Goal: Task Accomplishment & Management: Manage account settings

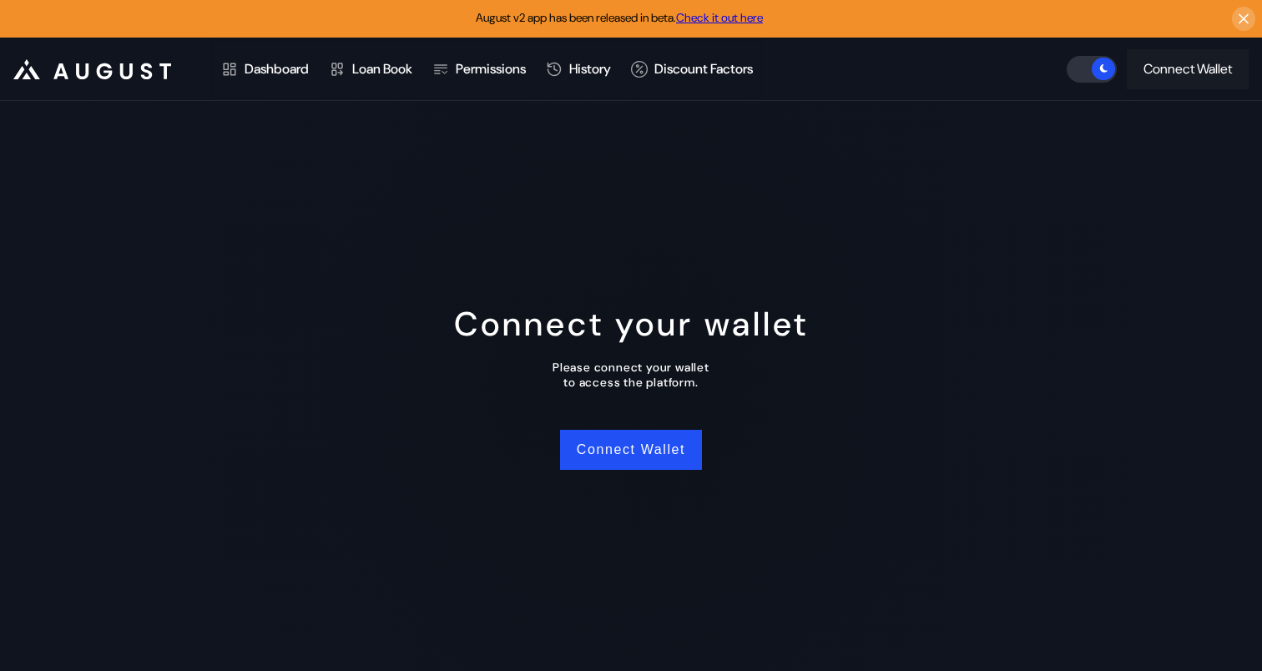
click at [1211, 69] on div "Connect Wallet" at bounding box center [1188, 69] width 89 height 18
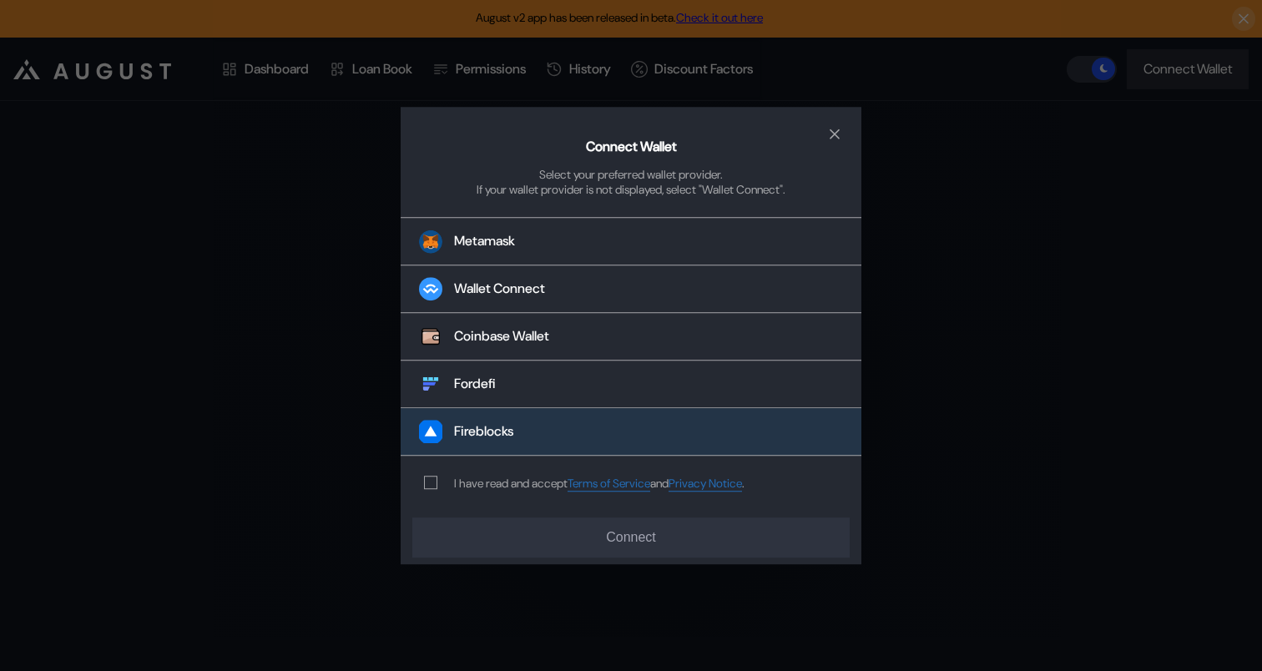
click at [518, 430] on button "Fireblocks" at bounding box center [631, 432] width 461 height 48
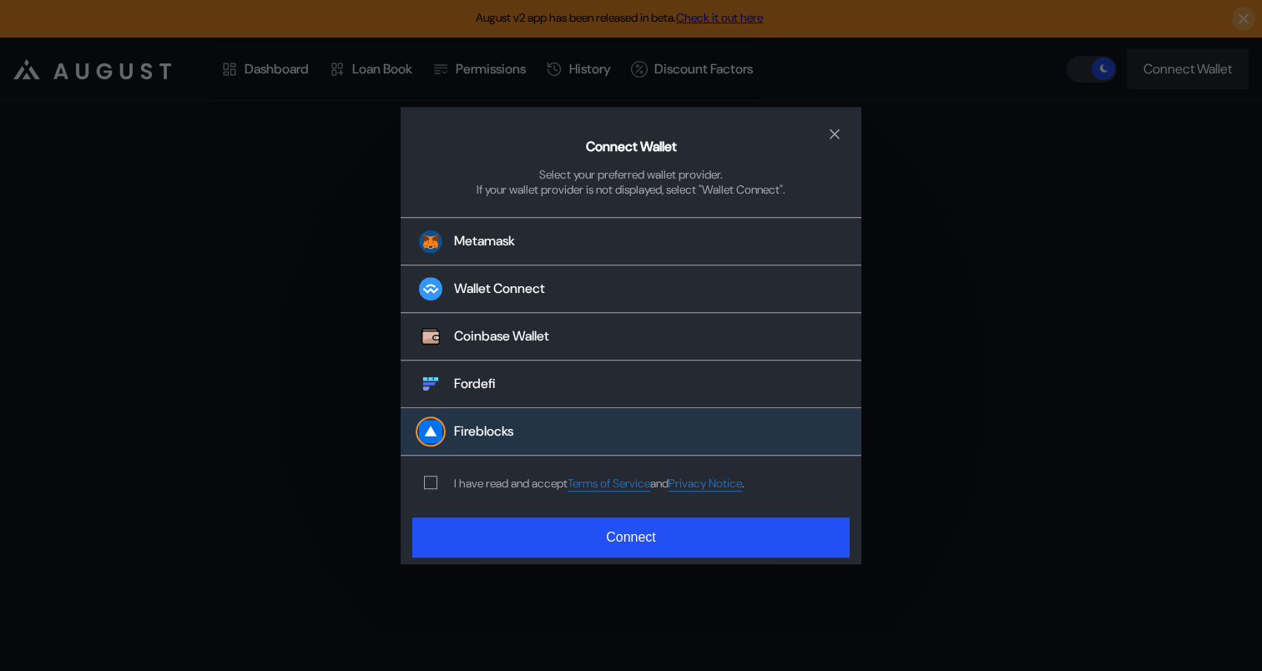
click at [494, 478] on div "I have read and accept Terms of Service and Privacy Notice ." at bounding box center [599, 484] width 291 height 16
click at [404, 498] on div "I have read and accept Terms of Service and Privacy Notice ." at bounding box center [581, 483] width 361 height 55
click at [427, 487] on span "modal" at bounding box center [431, 483] width 12 height 12
click at [463, 516] on div "Connect Wallet Select your preferred wallet provider. If your wallet provider i…" at bounding box center [631, 336] width 461 height 458
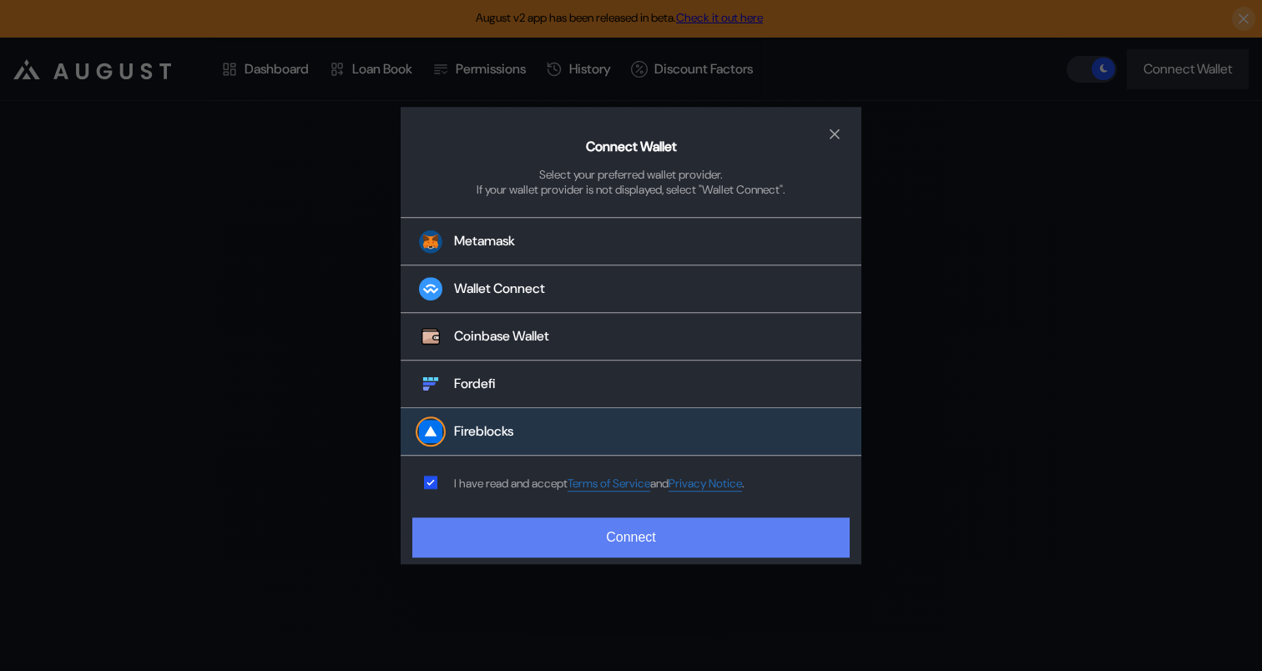
click at [599, 534] on button "Connect" at bounding box center [631, 538] width 438 height 40
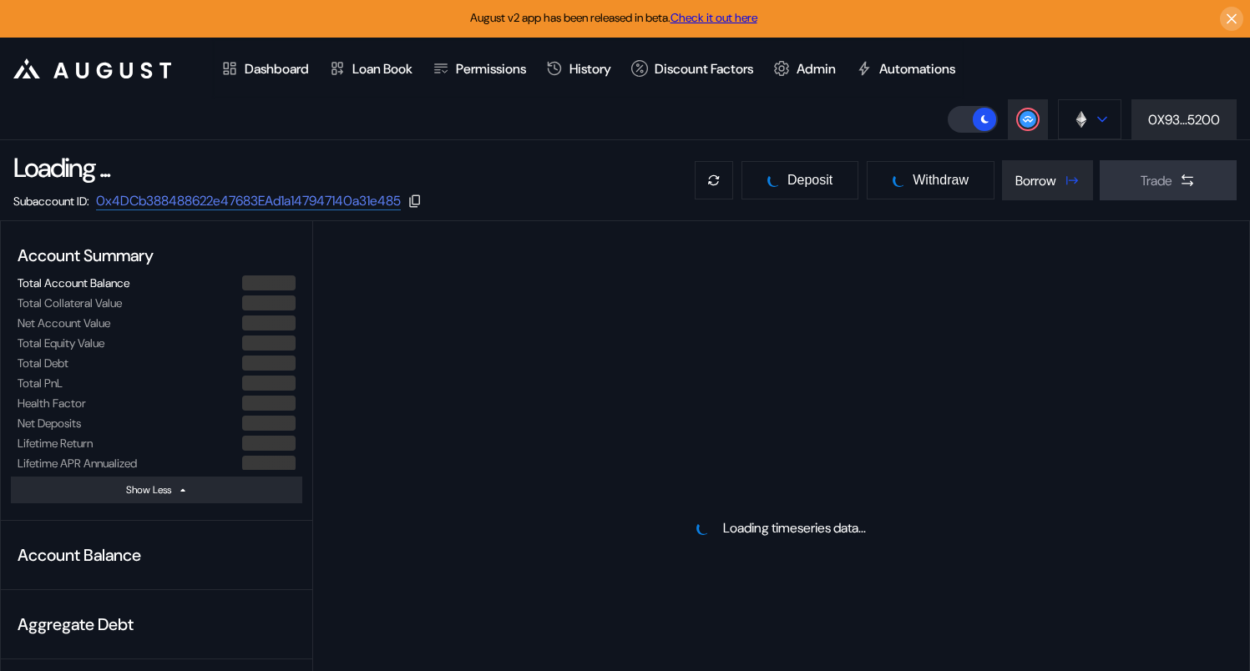
click at [1077, 130] on button at bounding box center [1089, 119] width 63 height 40
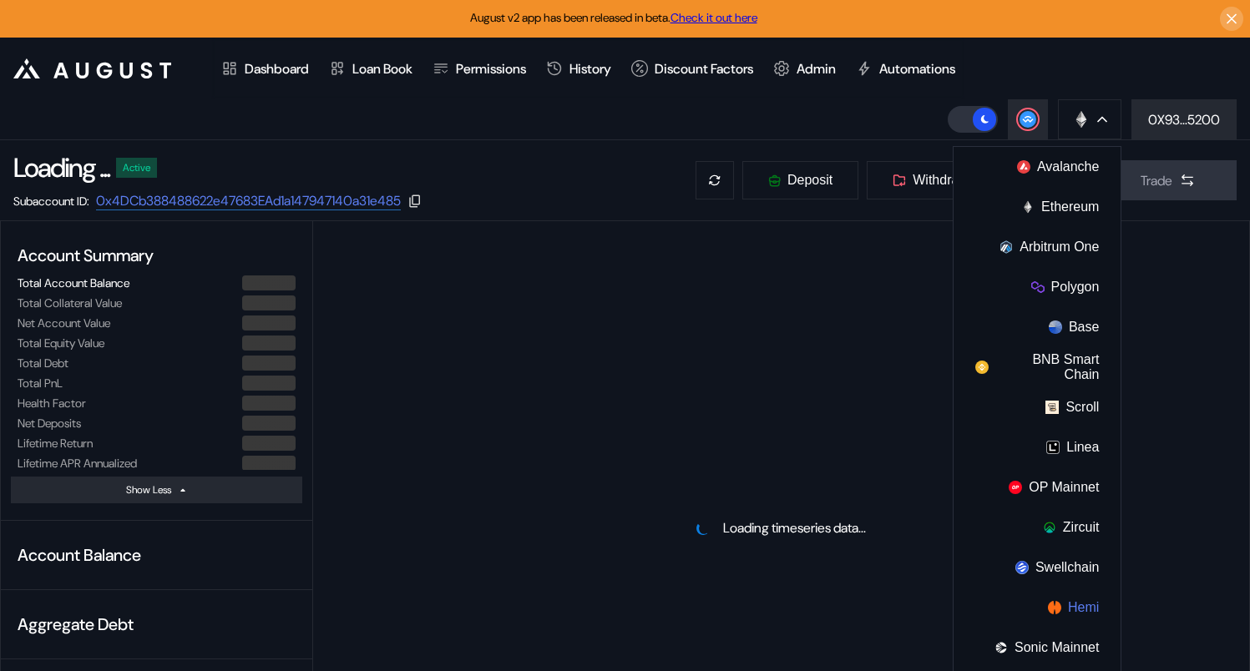
click at [1080, 604] on button "Hemi" at bounding box center [1036, 608] width 167 height 40
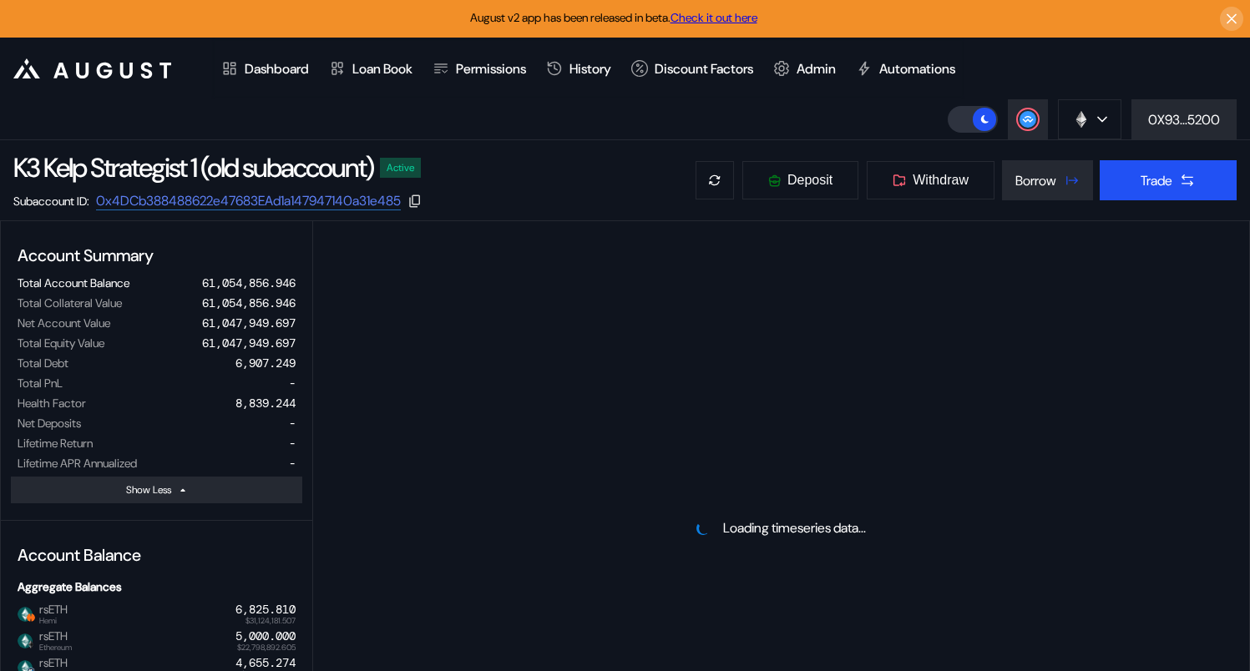
select select "*"
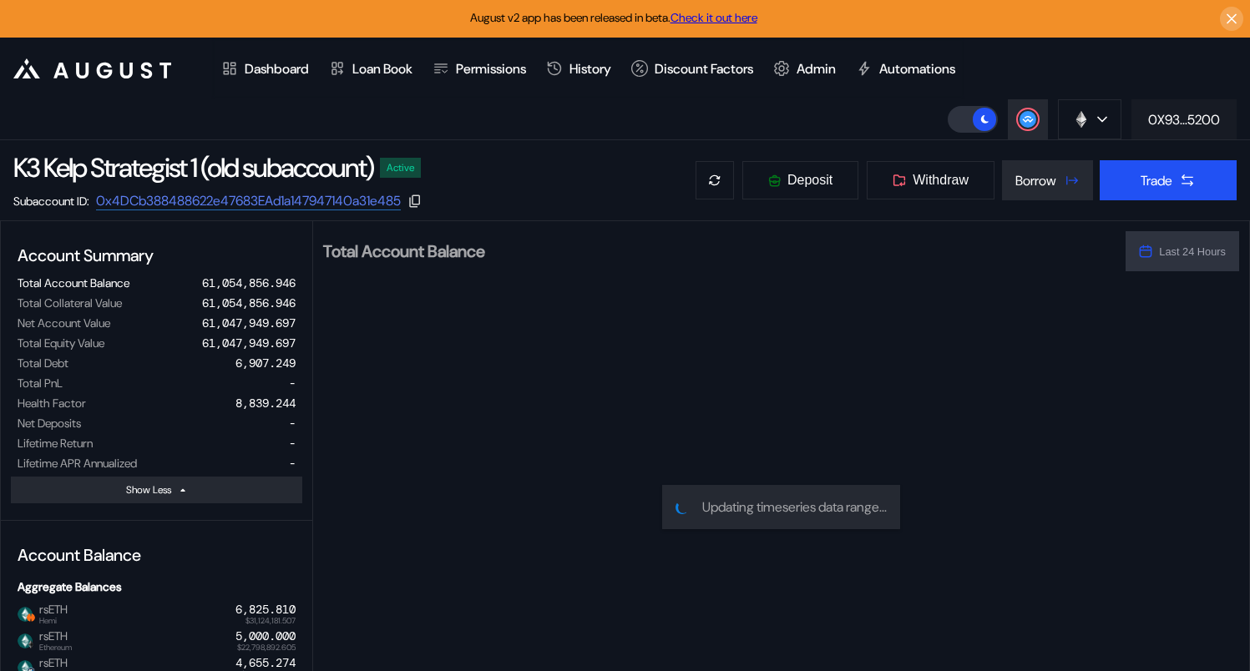
click at [1193, 124] on div "0X93...5200" at bounding box center [1184, 120] width 72 height 18
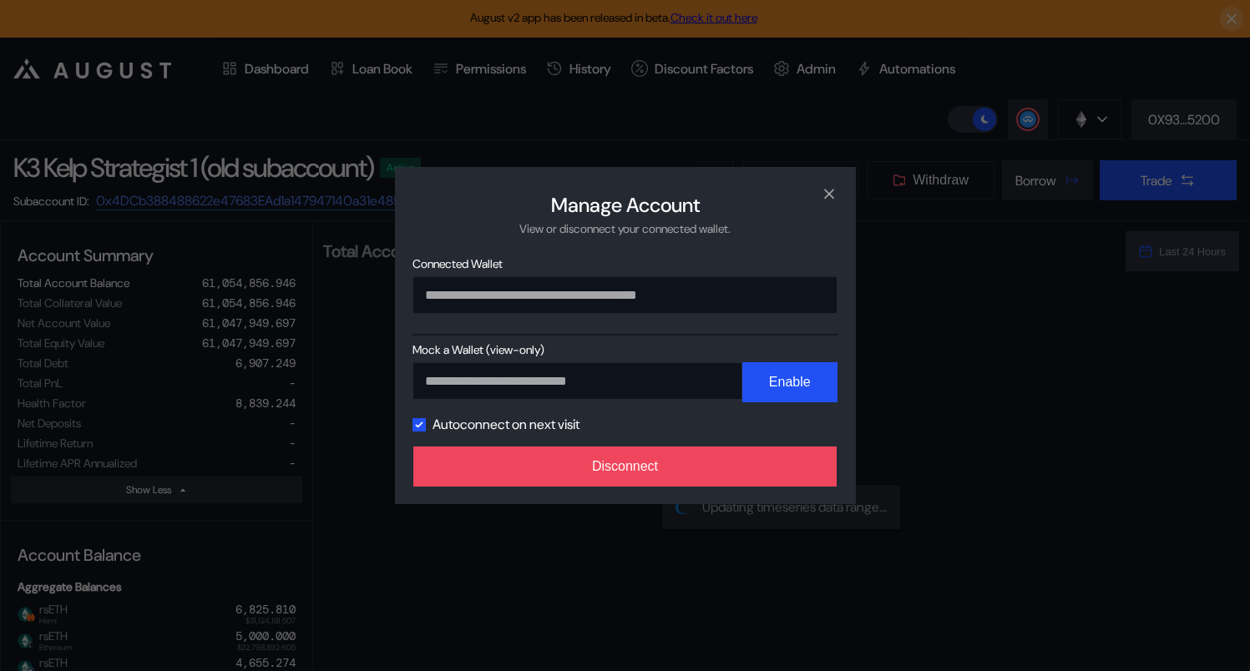
click at [1161, 111] on div "**********" at bounding box center [625, 335] width 1250 height 671
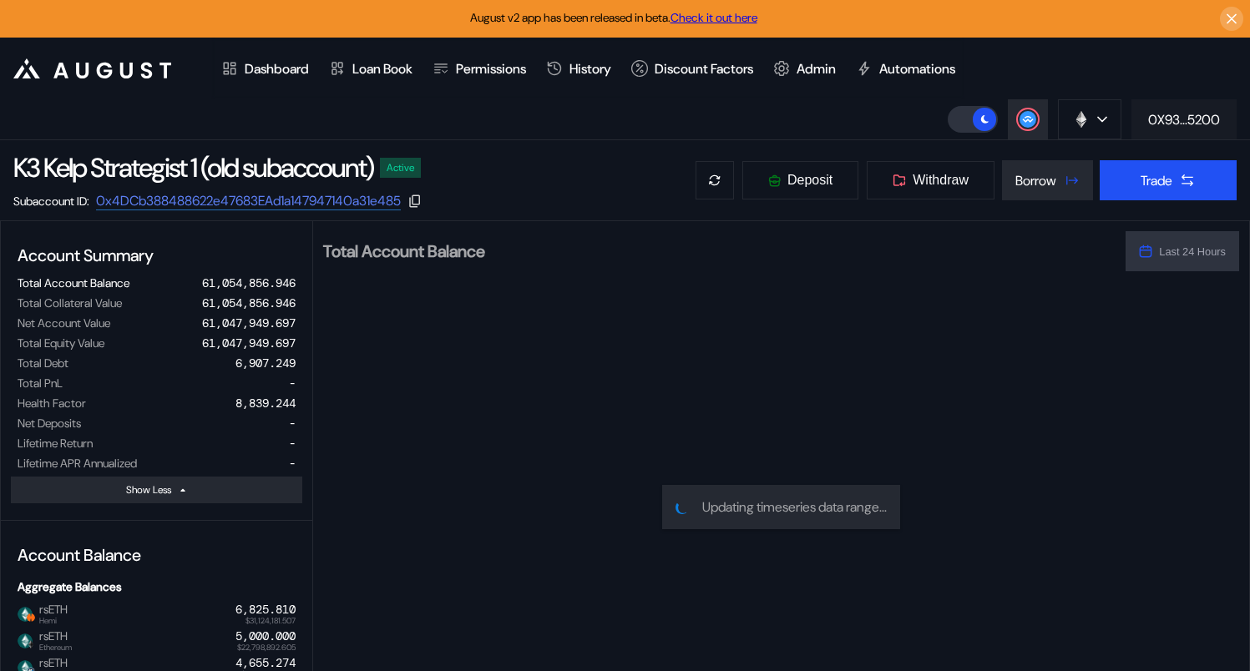
click at [1166, 114] on div "0X93...5200" at bounding box center [1184, 120] width 72 height 18
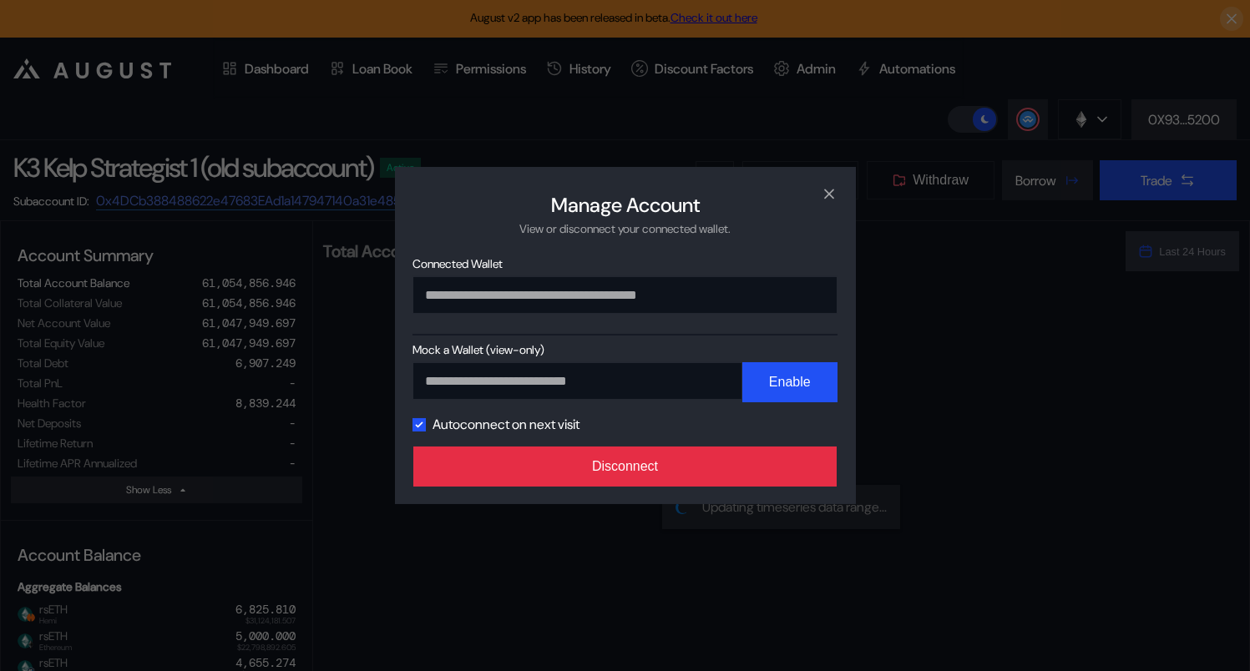
click at [608, 470] on button "Disconnect" at bounding box center [625, 467] width 424 height 40
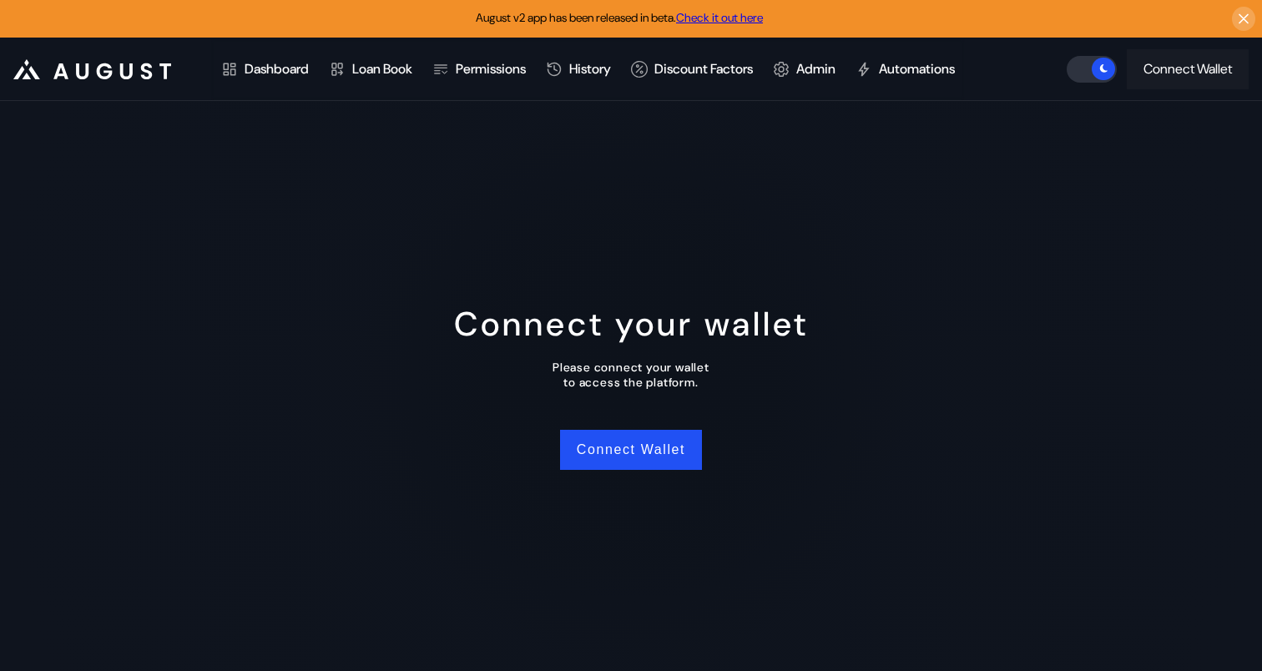
click at [1177, 86] on button "Connect Wallet" at bounding box center [1188, 69] width 122 height 40
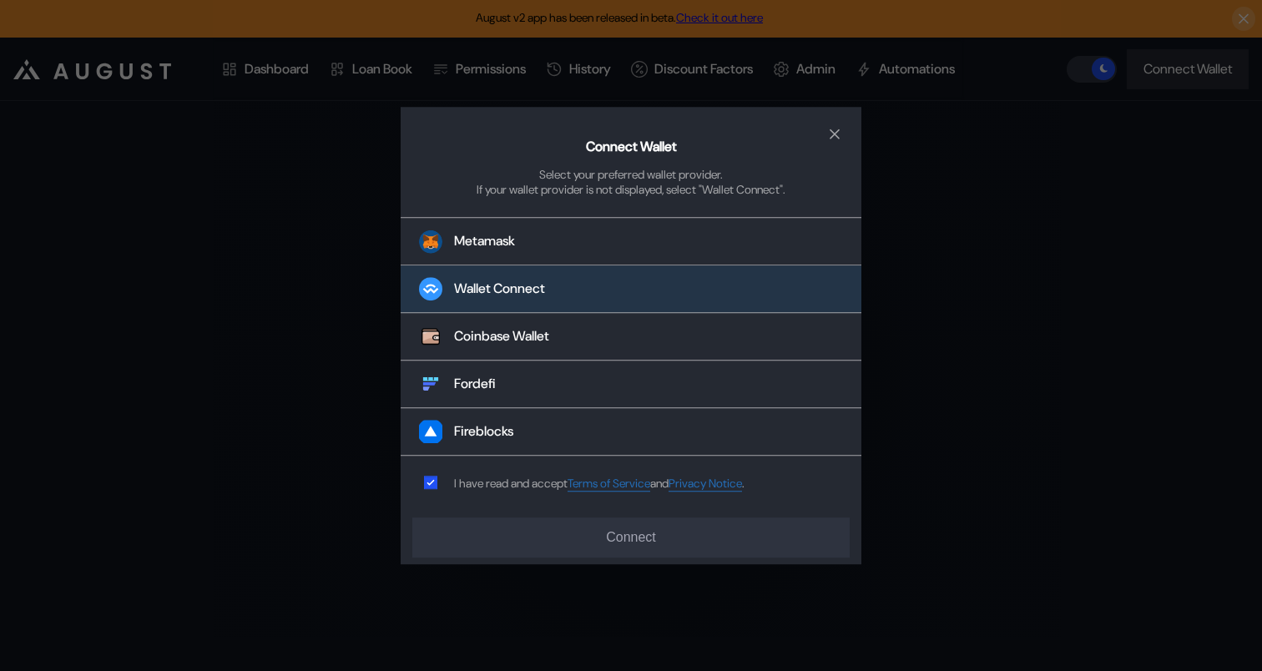
click at [605, 304] on button "Wallet Connect" at bounding box center [631, 290] width 461 height 48
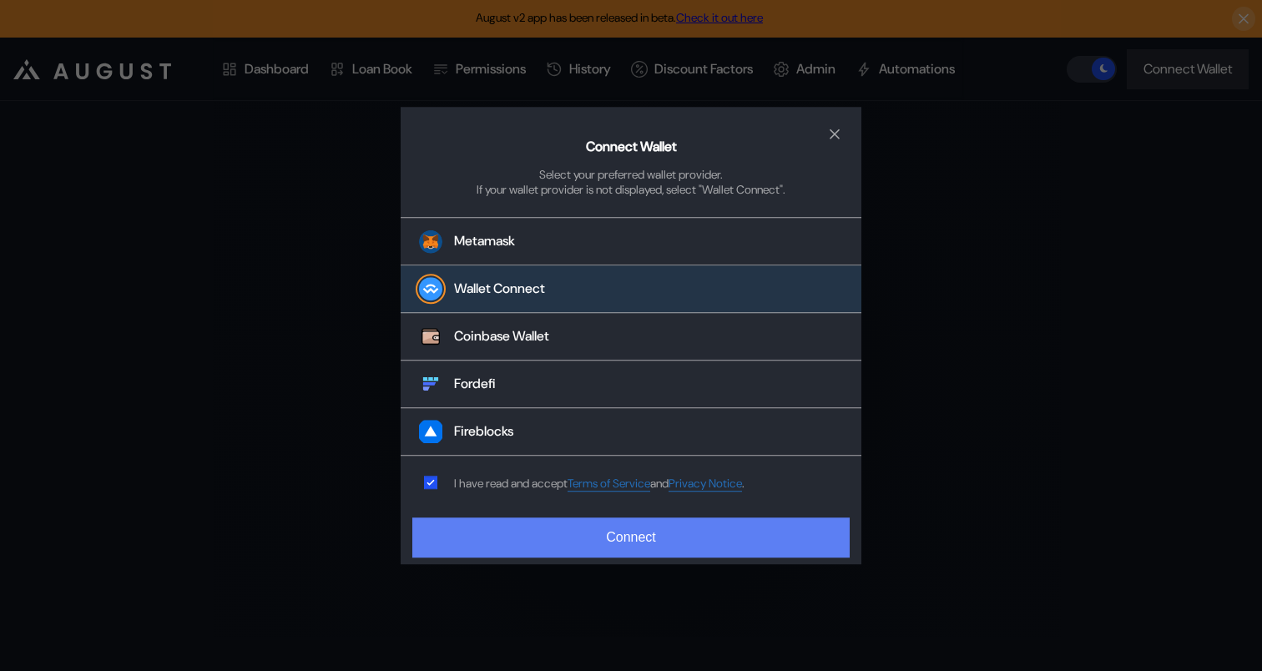
click at [654, 528] on button "Connect" at bounding box center [631, 538] width 438 height 40
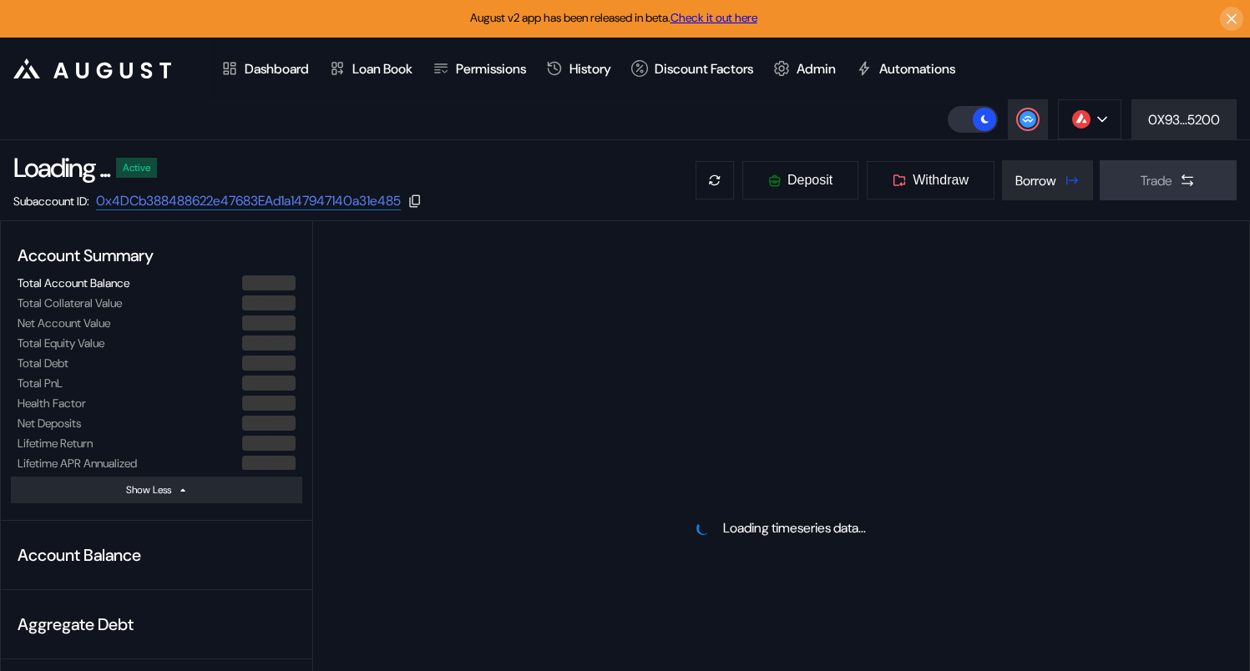
select select "*"
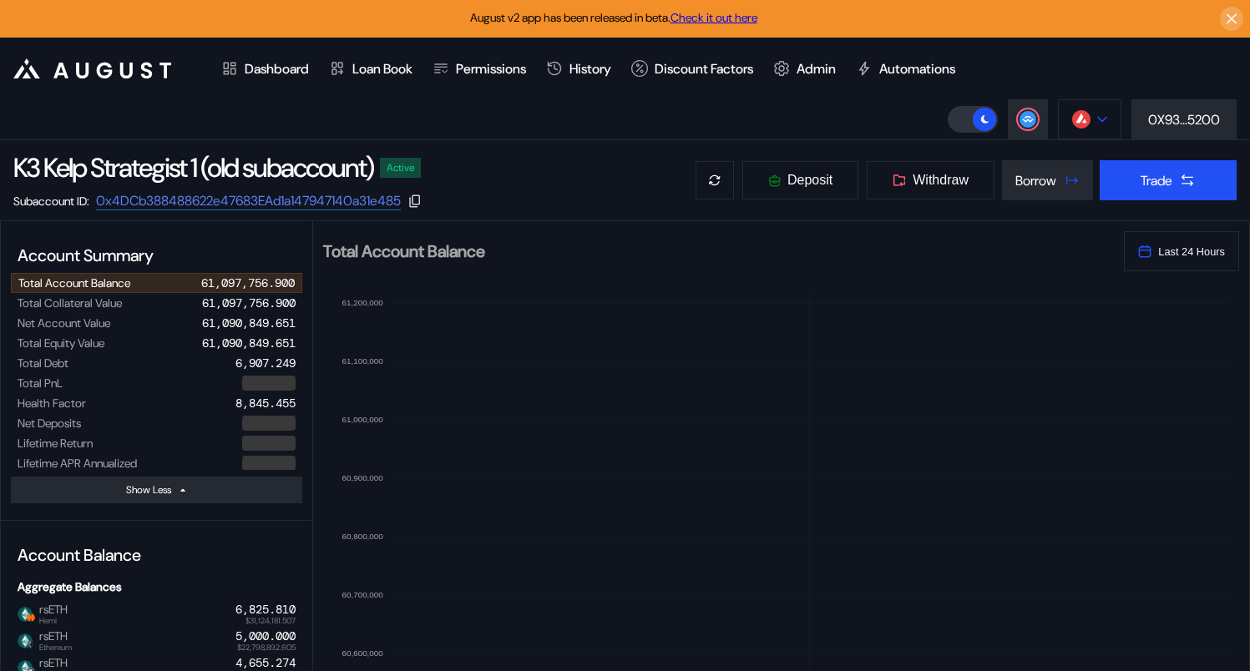
click at [1083, 118] on img at bounding box center [1081, 119] width 18 height 18
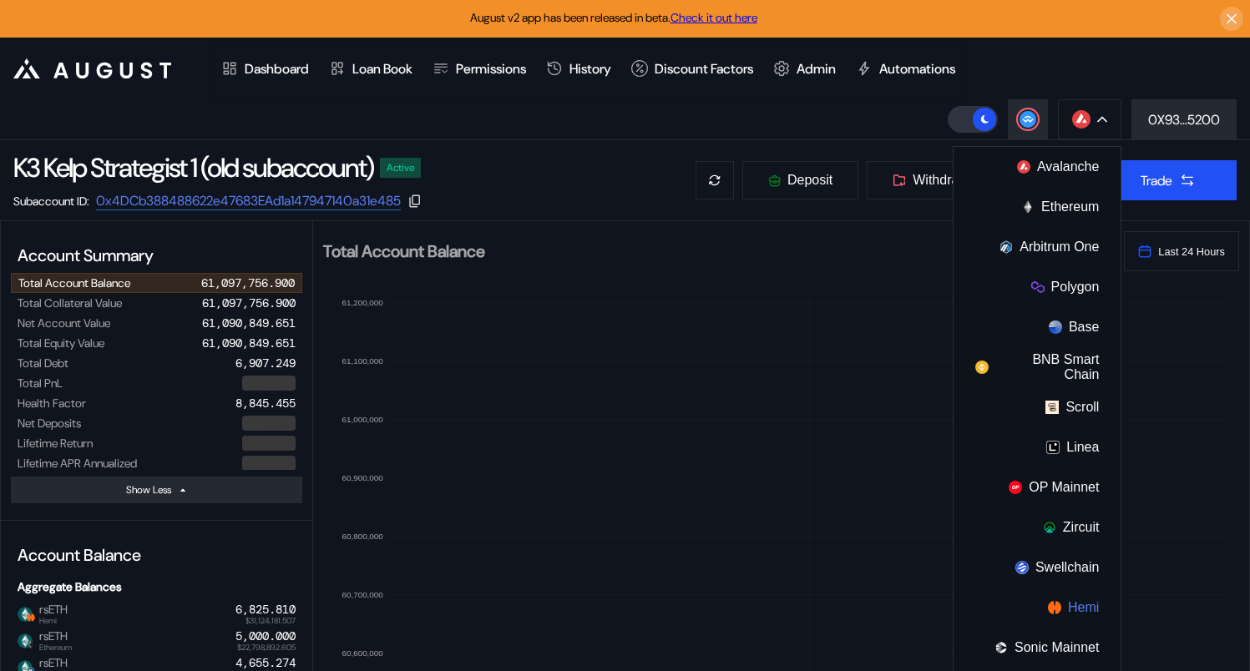
click at [1080, 609] on button "Hemi" at bounding box center [1036, 608] width 167 height 40
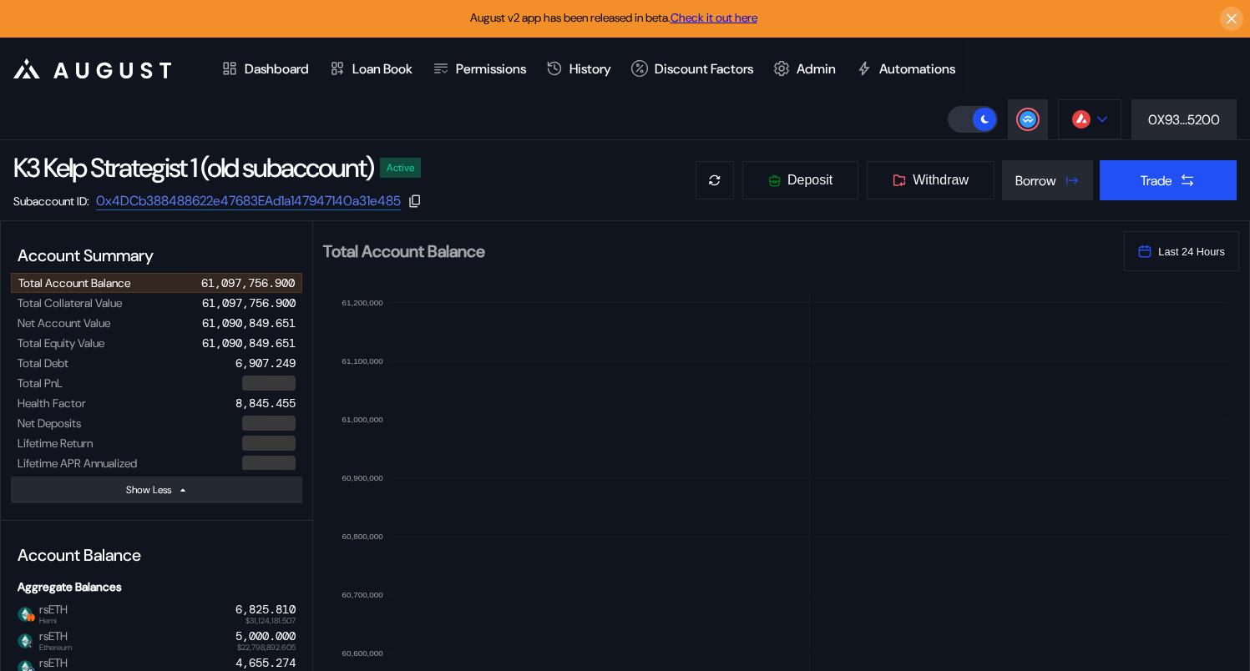
click at [1094, 115] on button at bounding box center [1089, 119] width 63 height 40
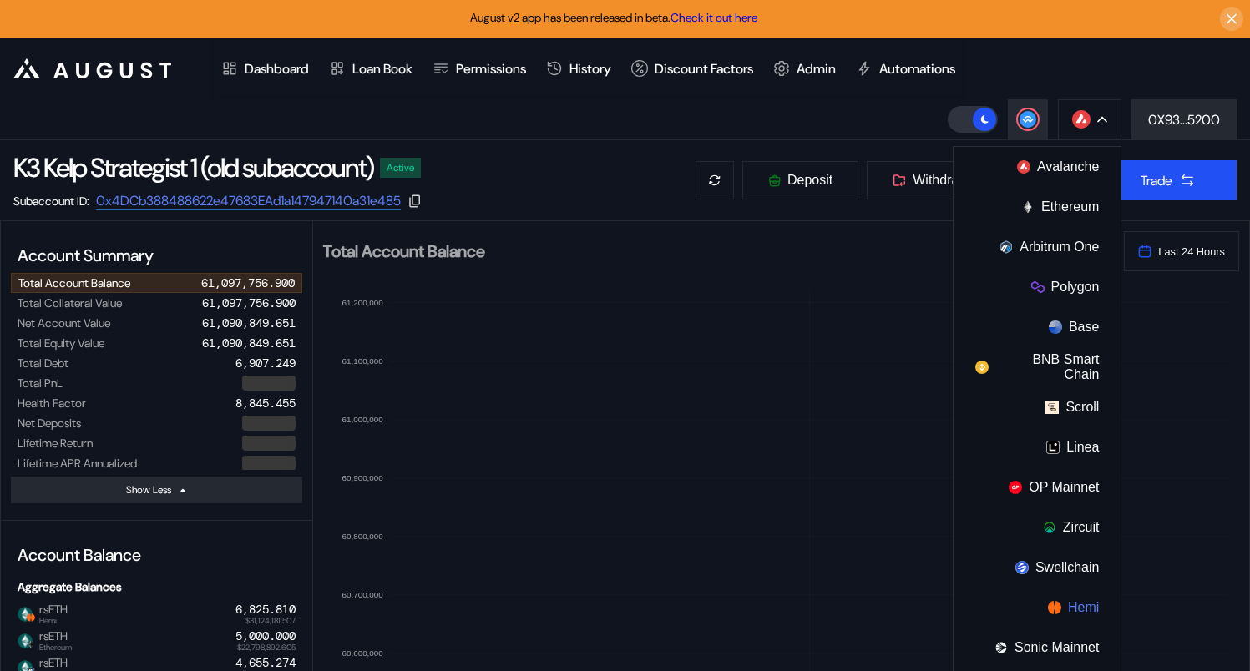
click at [1089, 607] on button "Hemi" at bounding box center [1036, 608] width 167 height 40
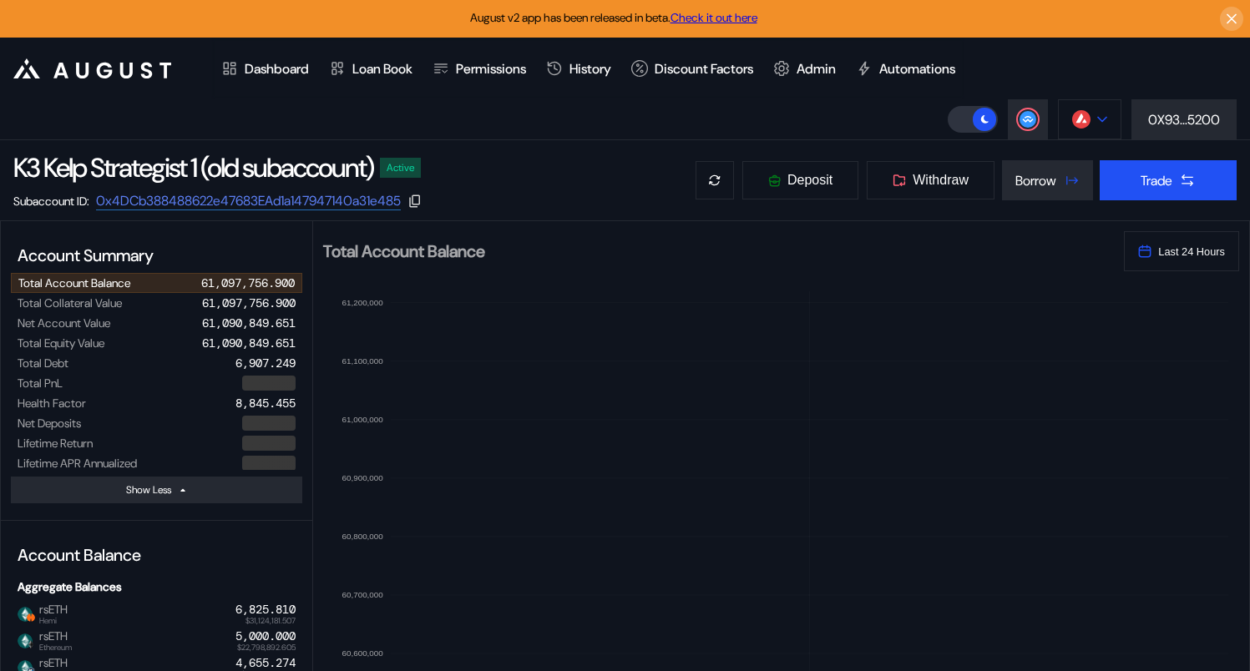
click at [1085, 108] on button at bounding box center [1089, 119] width 63 height 40
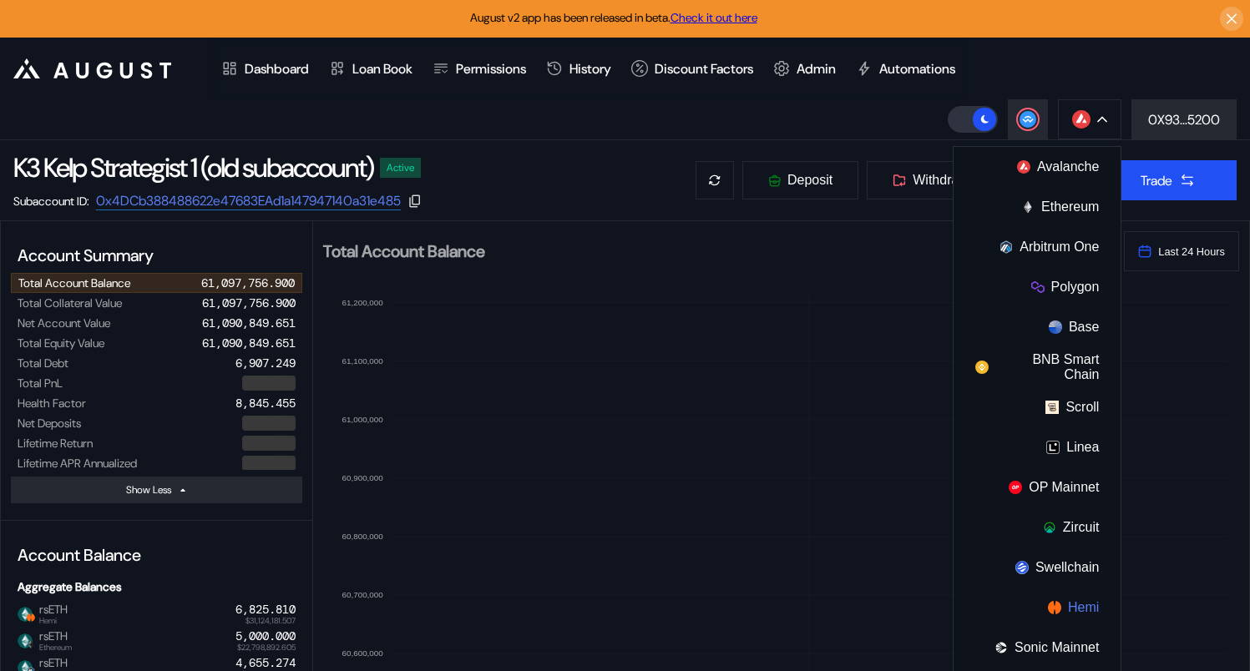
click at [1076, 593] on button "Hemi" at bounding box center [1036, 608] width 167 height 40
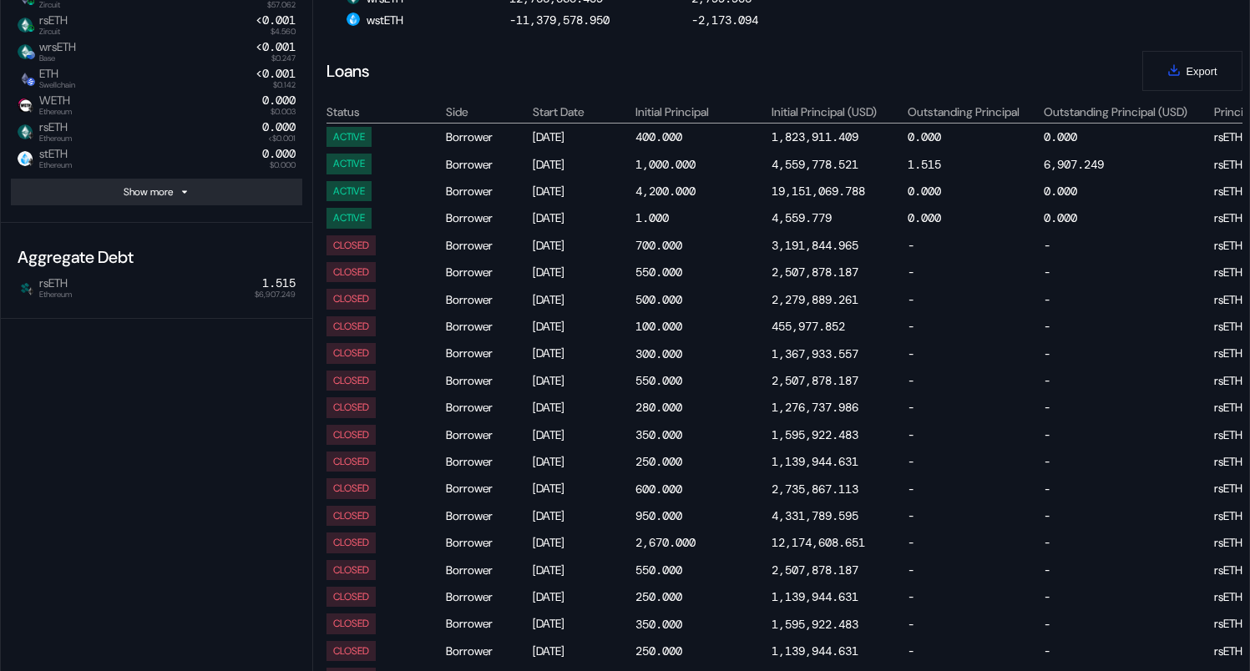
drag, startPoint x: 859, startPoint y: 304, endPoint x: 159, endPoint y: 324, distance: 700.0
click at [799, 67] on div "Loans Export" at bounding box center [781, 71] width 923 height 40
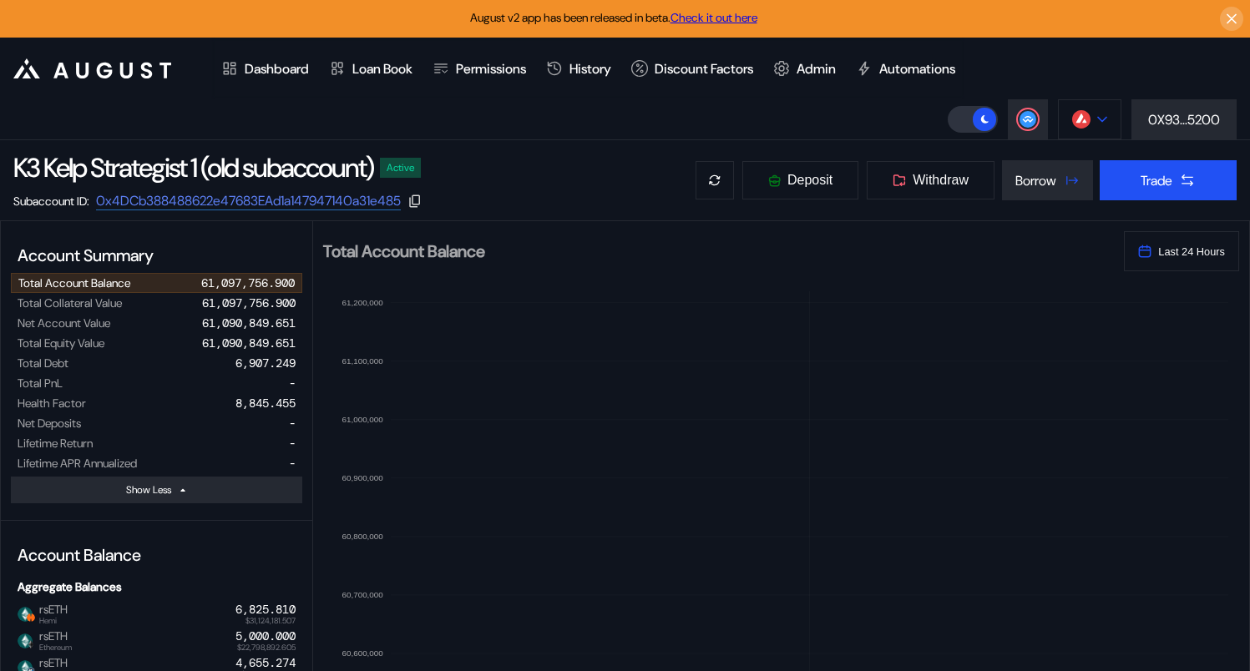
click at [1097, 120] on icon at bounding box center [1102, 119] width 10 height 7
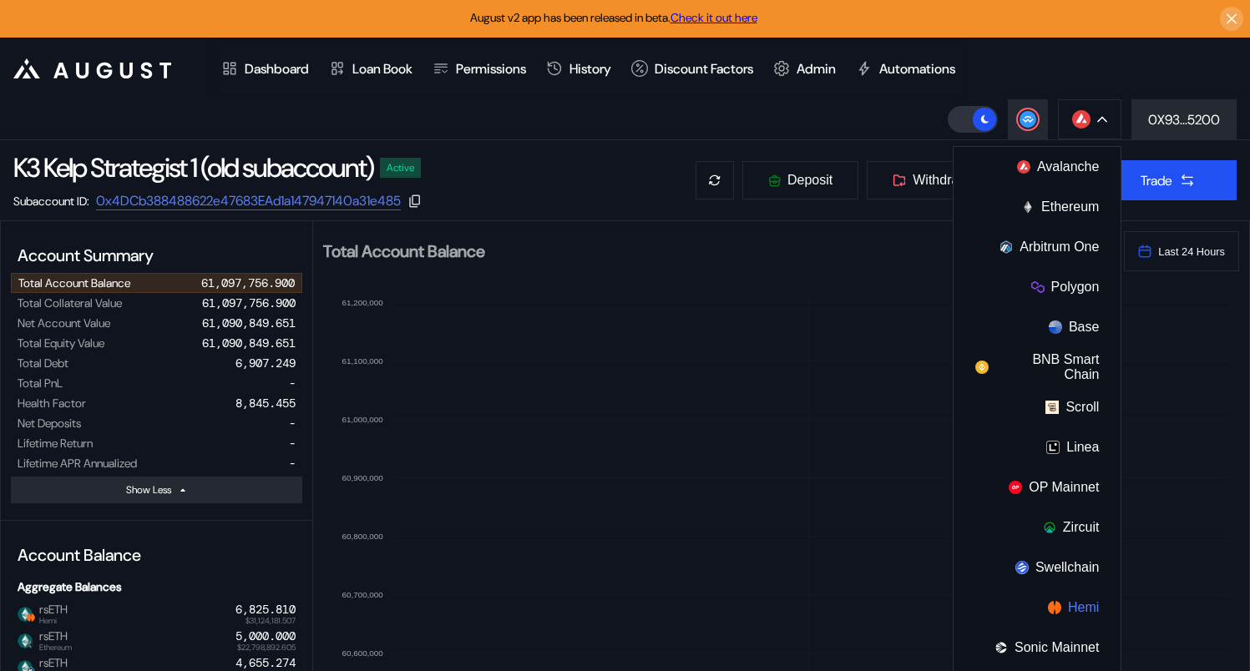
click at [1053, 599] on button "Hemi" at bounding box center [1036, 608] width 167 height 40
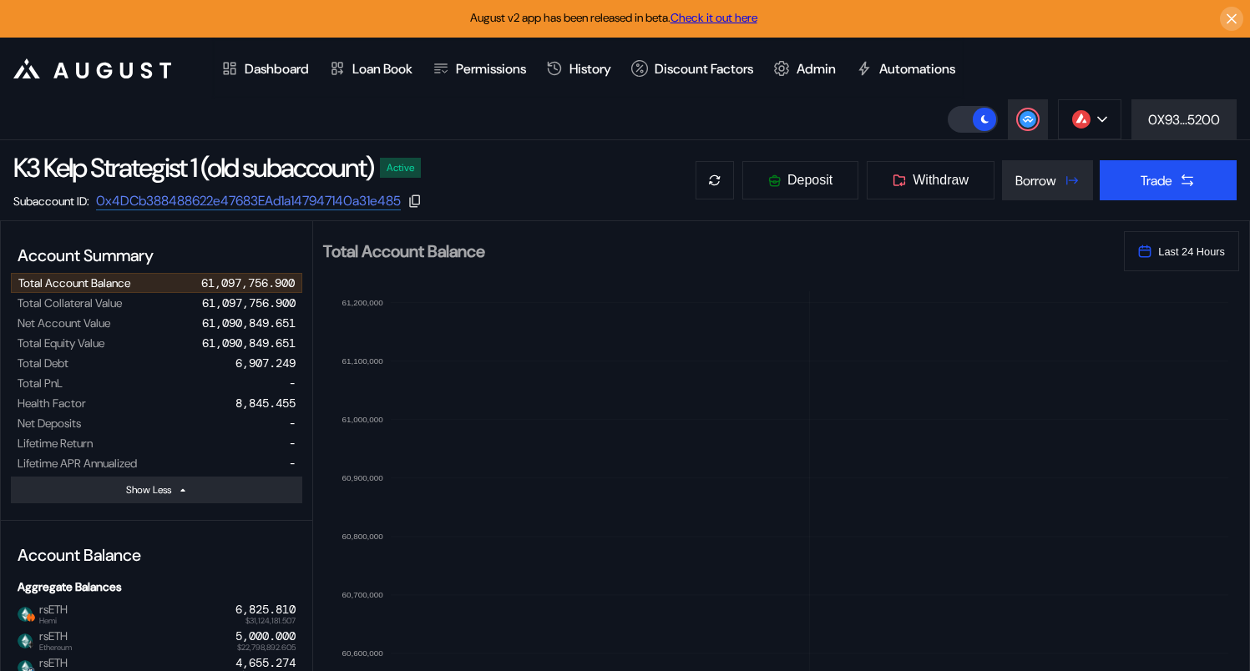
click at [1099, 62] on header ".cls-1 { fill: #fff; stroke-width: 0px; } Dashboard Loan Book Permissions Histo…" at bounding box center [625, 89] width 1250 height 103
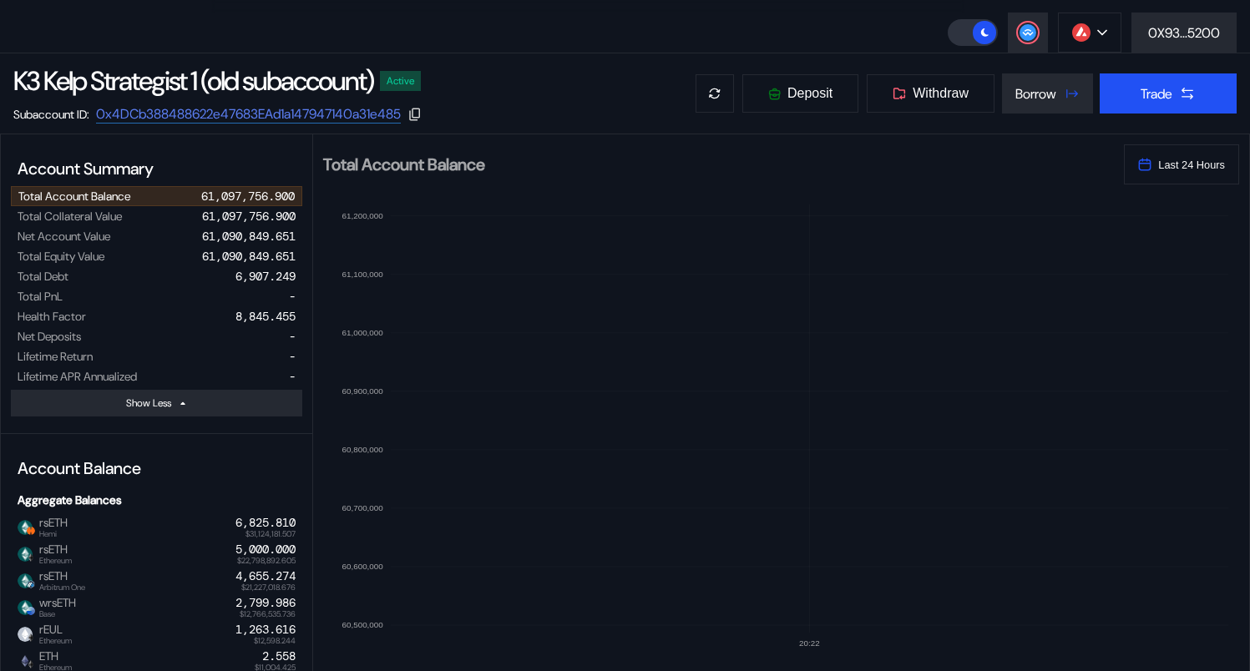
scroll to position [103, 0]
